Goal: Navigation & Orientation: Find specific page/section

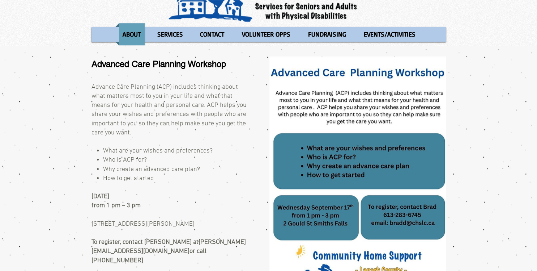
scroll to position [38, 0]
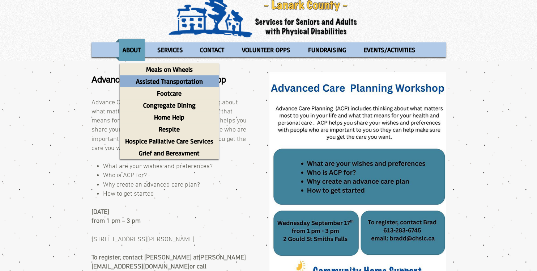
click at [180, 84] on p "Assisted Transportation" at bounding box center [169, 81] width 73 height 12
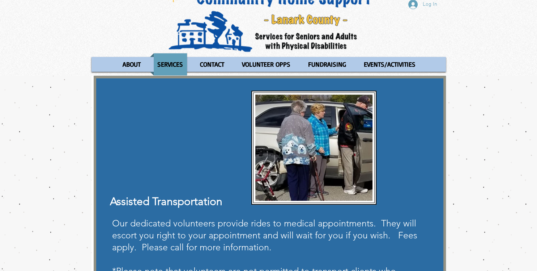
scroll to position [38, 0]
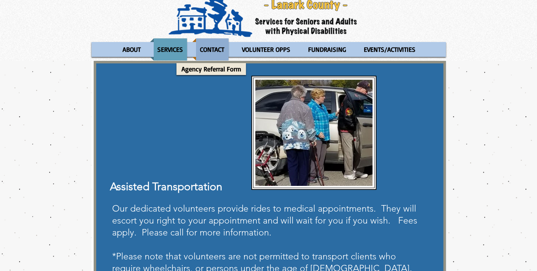
click at [212, 51] on p "CONTACT" at bounding box center [212, 49] width 31 height 22
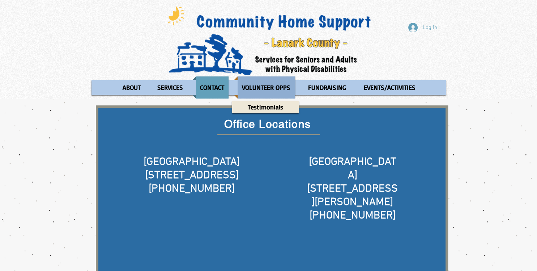
click at [267, 86] on p "VOLUNTEER OPPS" at bounding box center [266, 87] width 55 height 22
